Goal: Communication & Community: Answer question/provide support

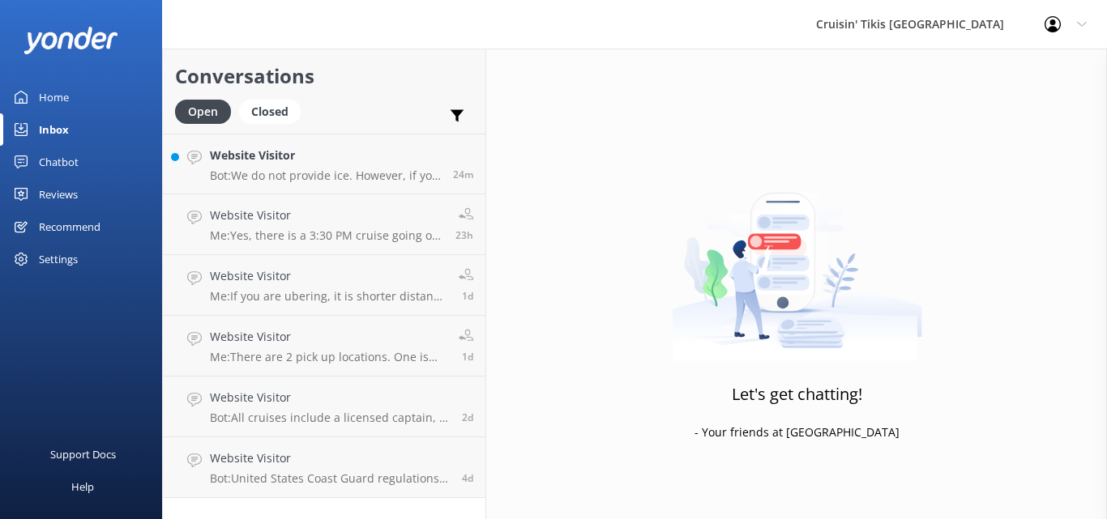
click at [297, 171] on p "Bot: We do not provide ice. However, if you select the [GEOGRAPHIC_DATA] marina…" at bounding box center [325, 175] width 231 height 15
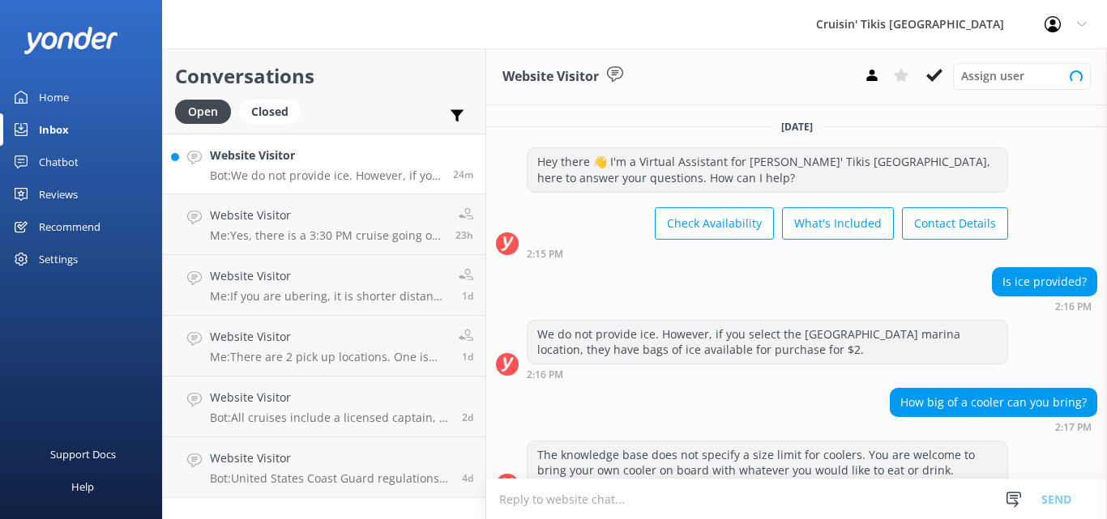
scroll to position [30, 0]
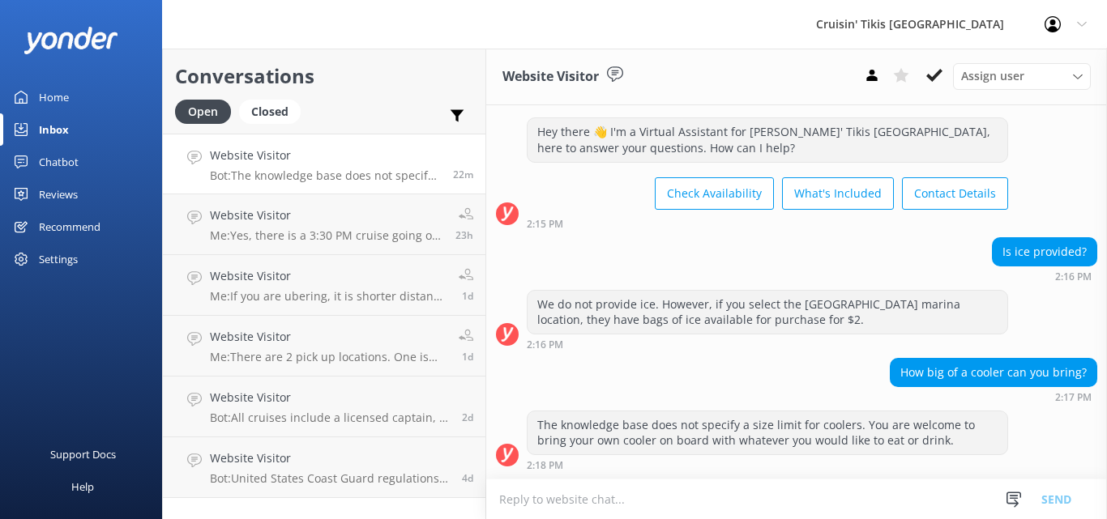
click at [566, 496] on textarea at bounding box center [796, 500] width 620 height 40
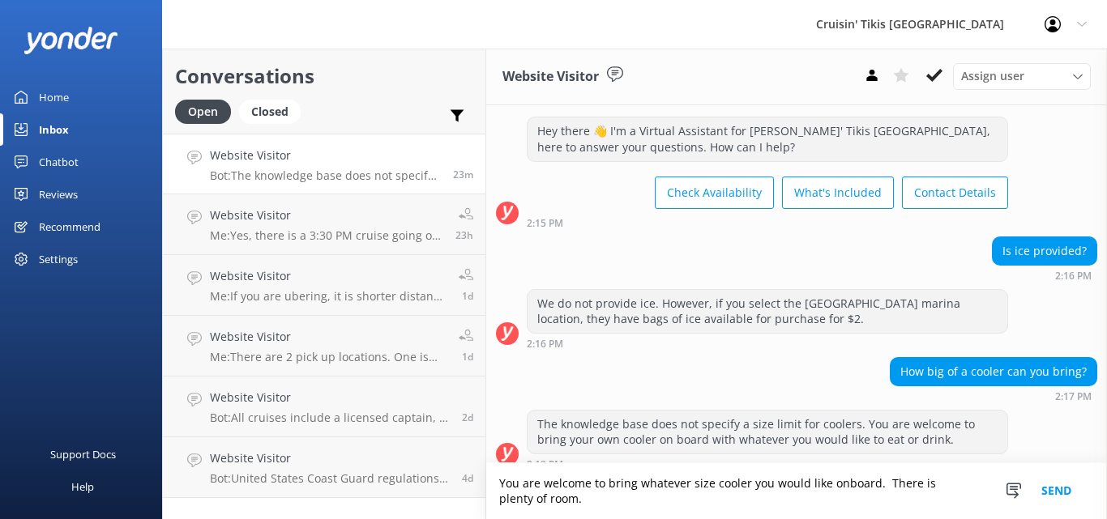
scroll to position [46, 0]
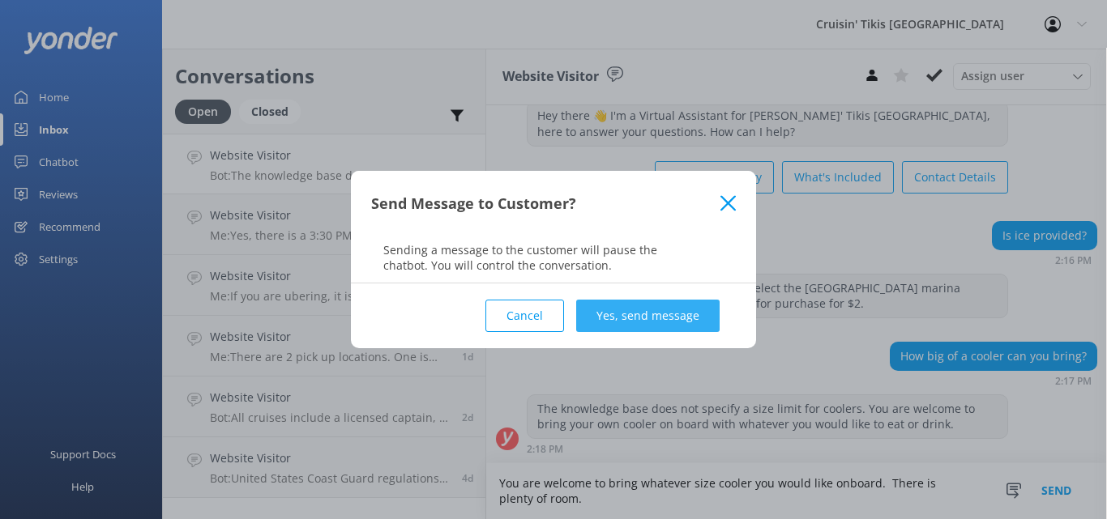
type textarea "You are welcome to bring whatever size cooler you would like onboard. There is …"
click at [667, 308] on button "Yes, send message" at bounding box center [647, 316] width 143 height 32
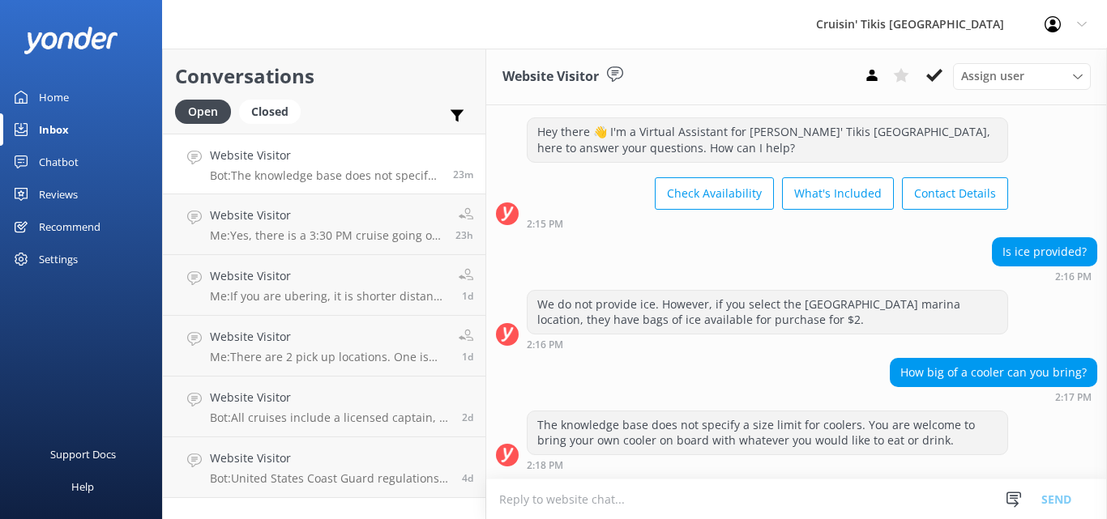
scroll to position [151, 0]
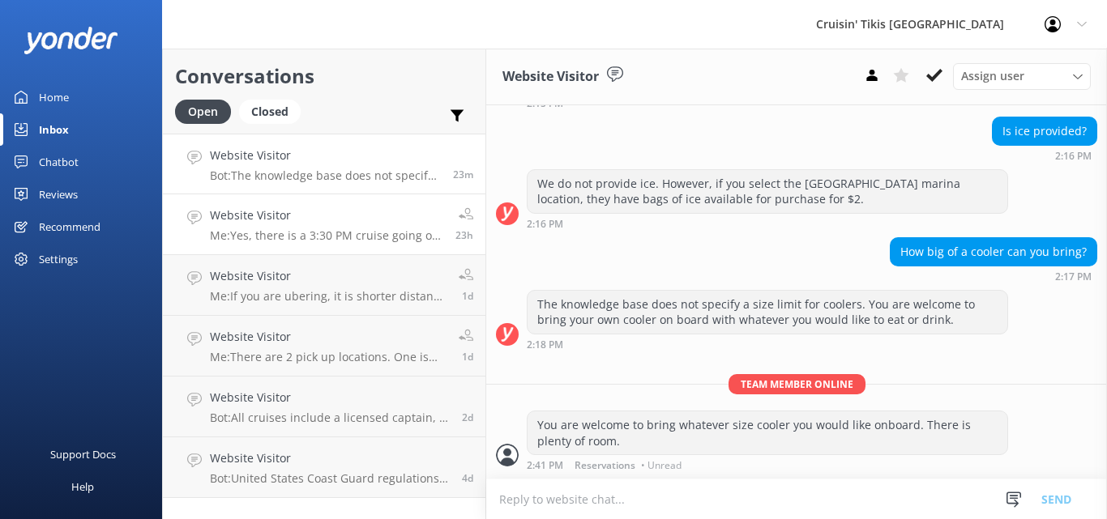
click at [371, 240] on p "Me: Yes, there is a 3:30 PM cruise going out [DATE] and an 8:30 PM cruise this …" at bounding box center [326, 235] width 233 height 15
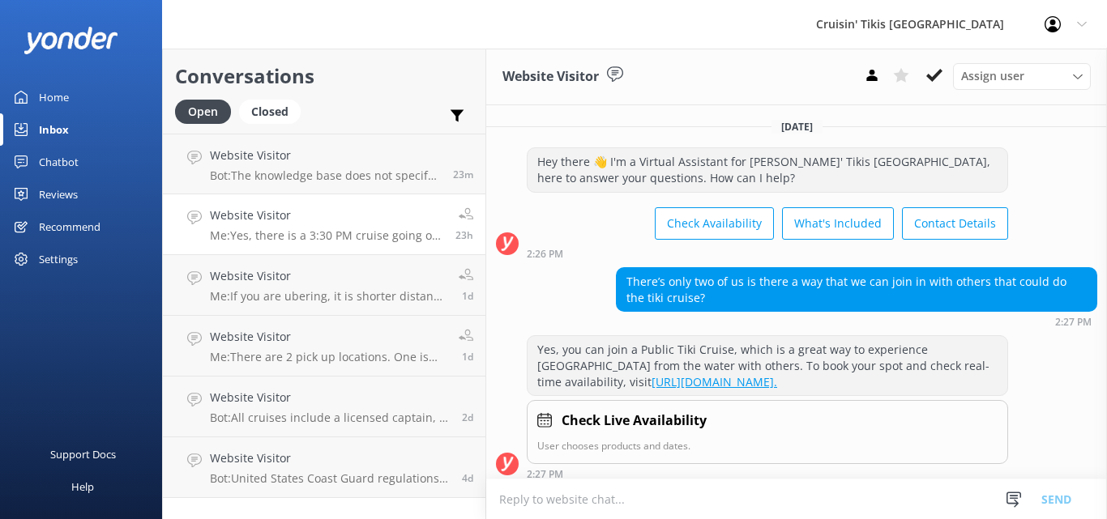
scroll to position [177, 0]
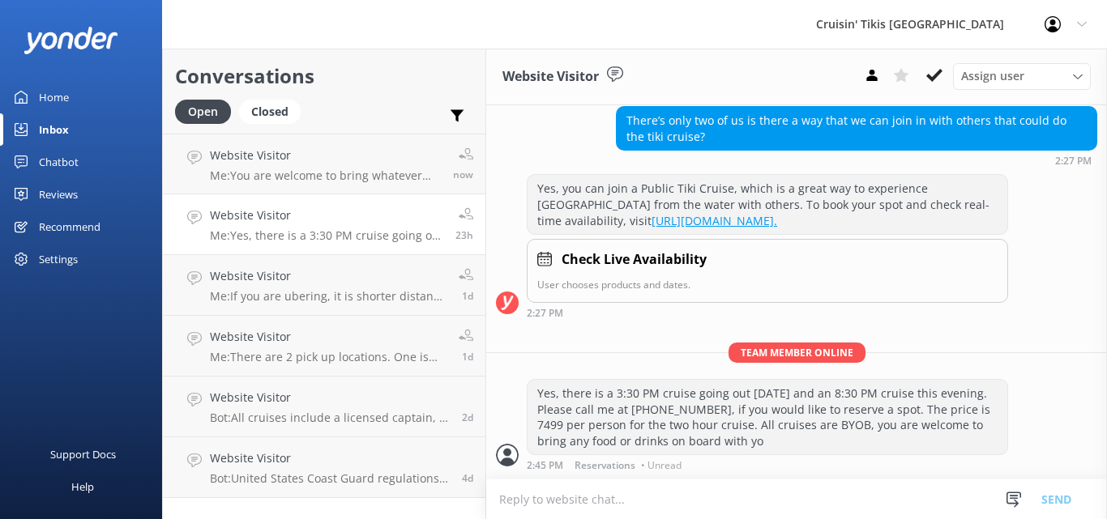
click at [74, 129] on link "Inbox" at bounding box center [81, 129] width 162 height 32
